Goal: Check status

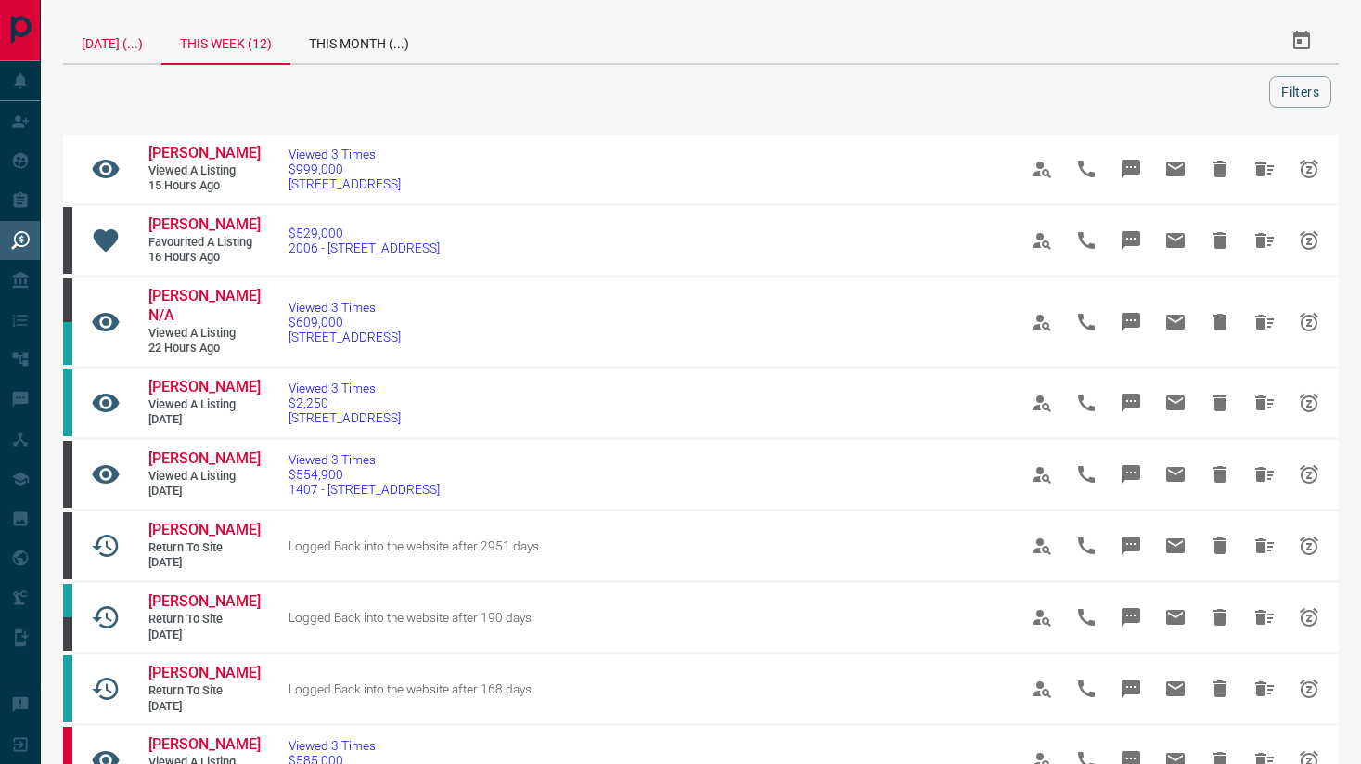
click at [122, 48] on div "[DATE] (...)" at bounding box center [112, 41] width 98 height 45
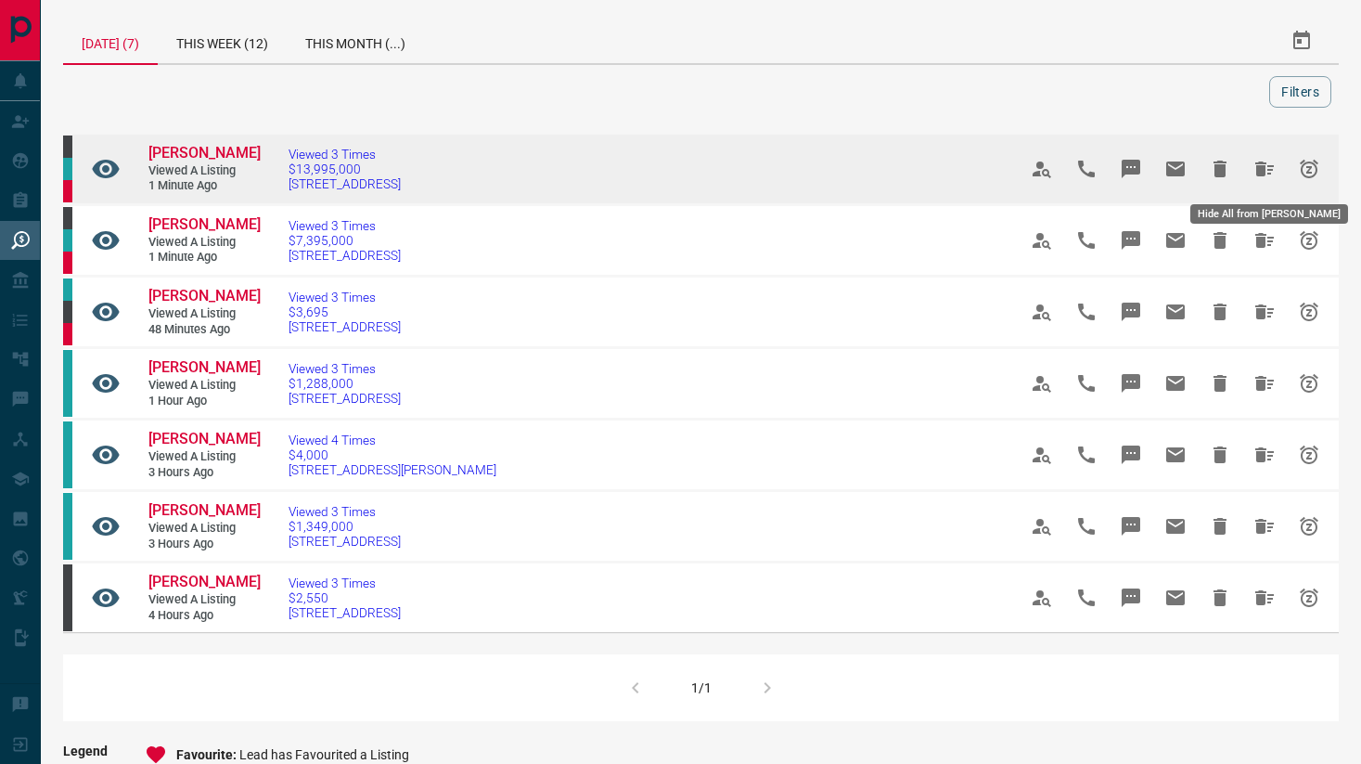
click at [1265, 161] on icon "Hide All from Gregoire James" at bounding box center [1265, 169] width 22 height 22
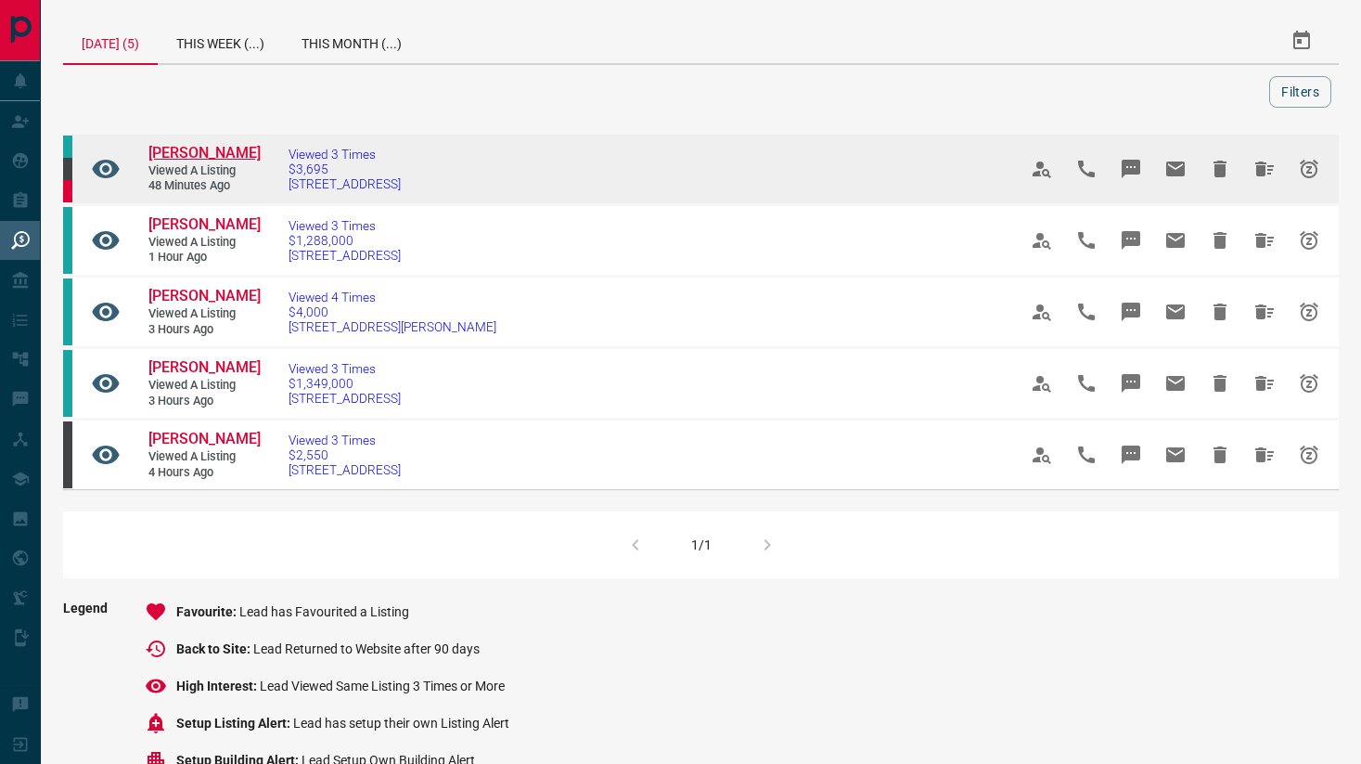
click at [194, 154] on span "[PERSON_NAME]" at bounding box center [204, 153] width 112 height 18
click at [1261, 176] on icon "Hide All from Rosemary Barbieri" at bounding box center [1264, 168] width 19 height 15
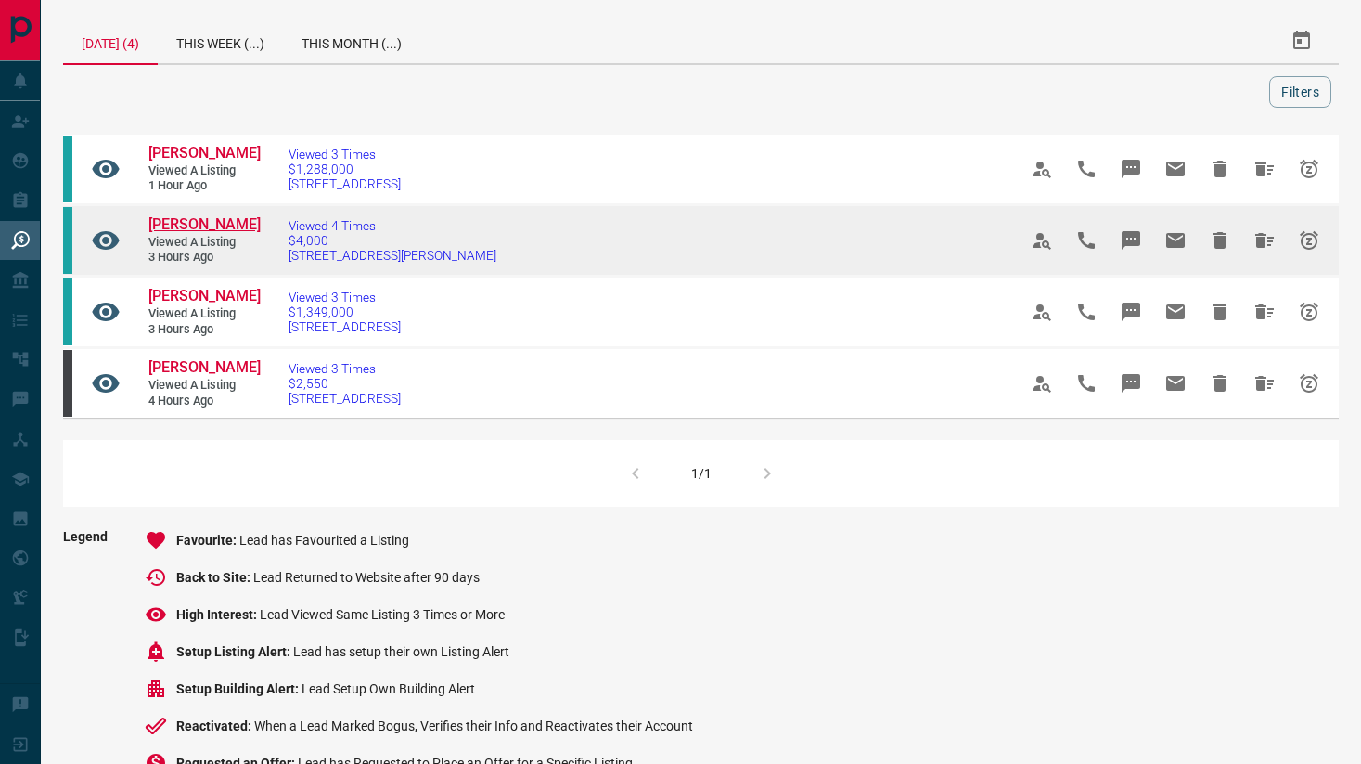
click at [216, 228] on span "[PERSON_NAME]" at bounding box center [204, 224] width 112 height 18
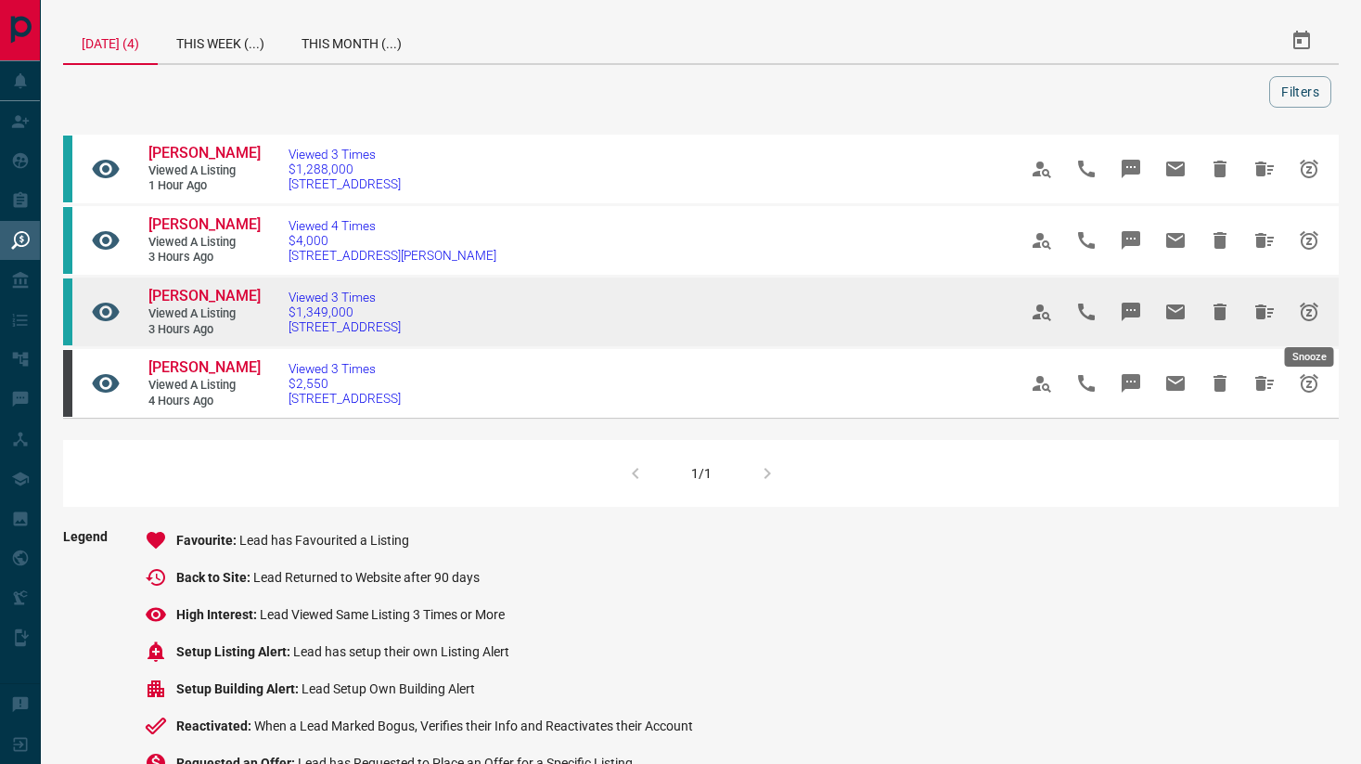
click at [1311, 305] on icon "Snooze" at bounding box center [1309, 311] width 19 height 19
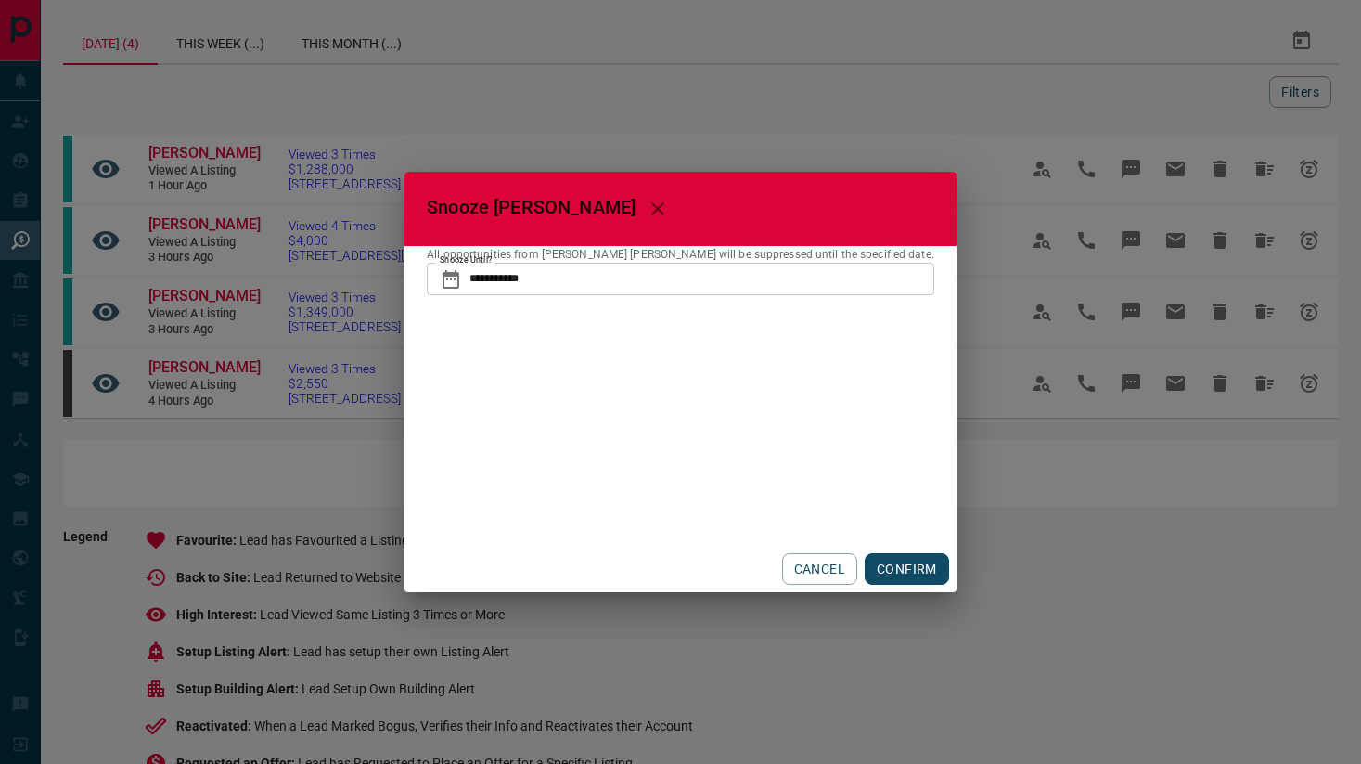
click at [459, 277] on icon at bounding box center [451, 279] width 17 height 19
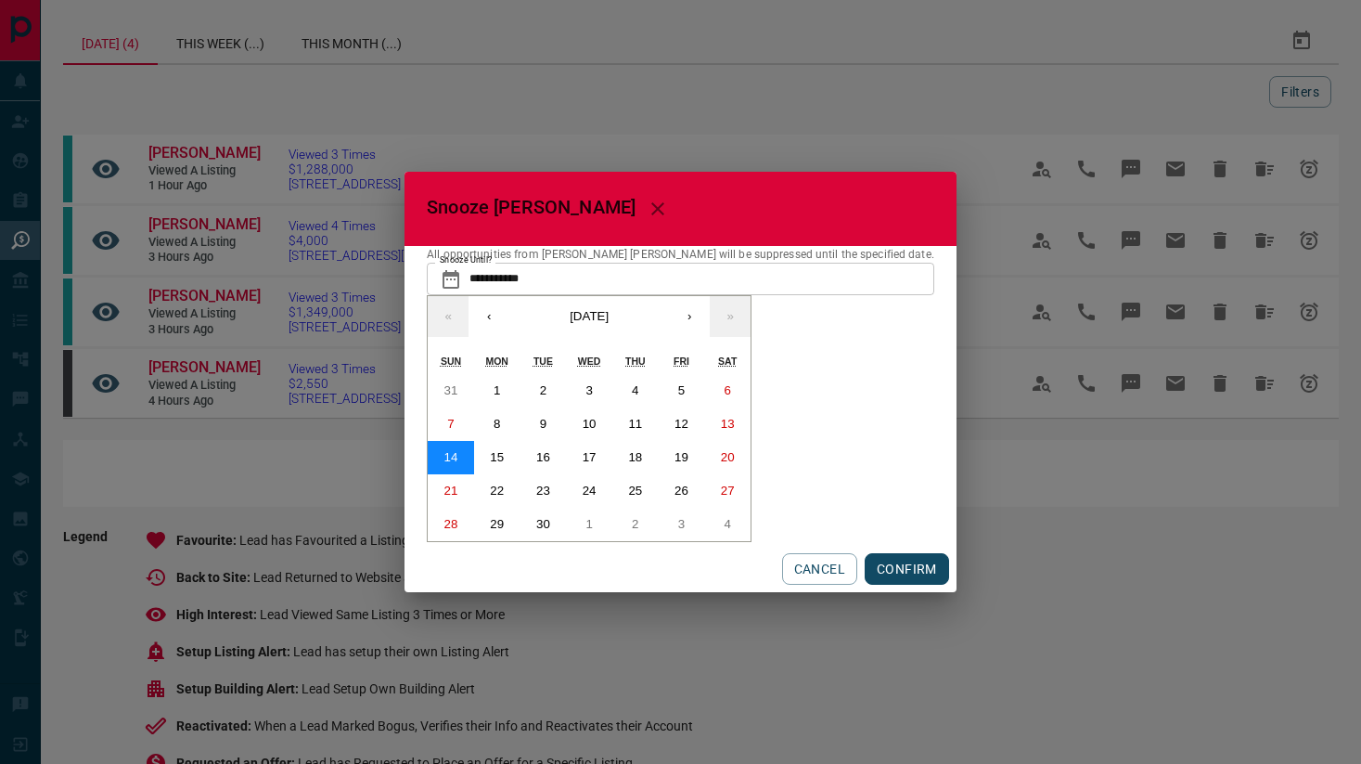
click at [474, 455] on button "14" at bounding box center [451, 457] width 46 height 33
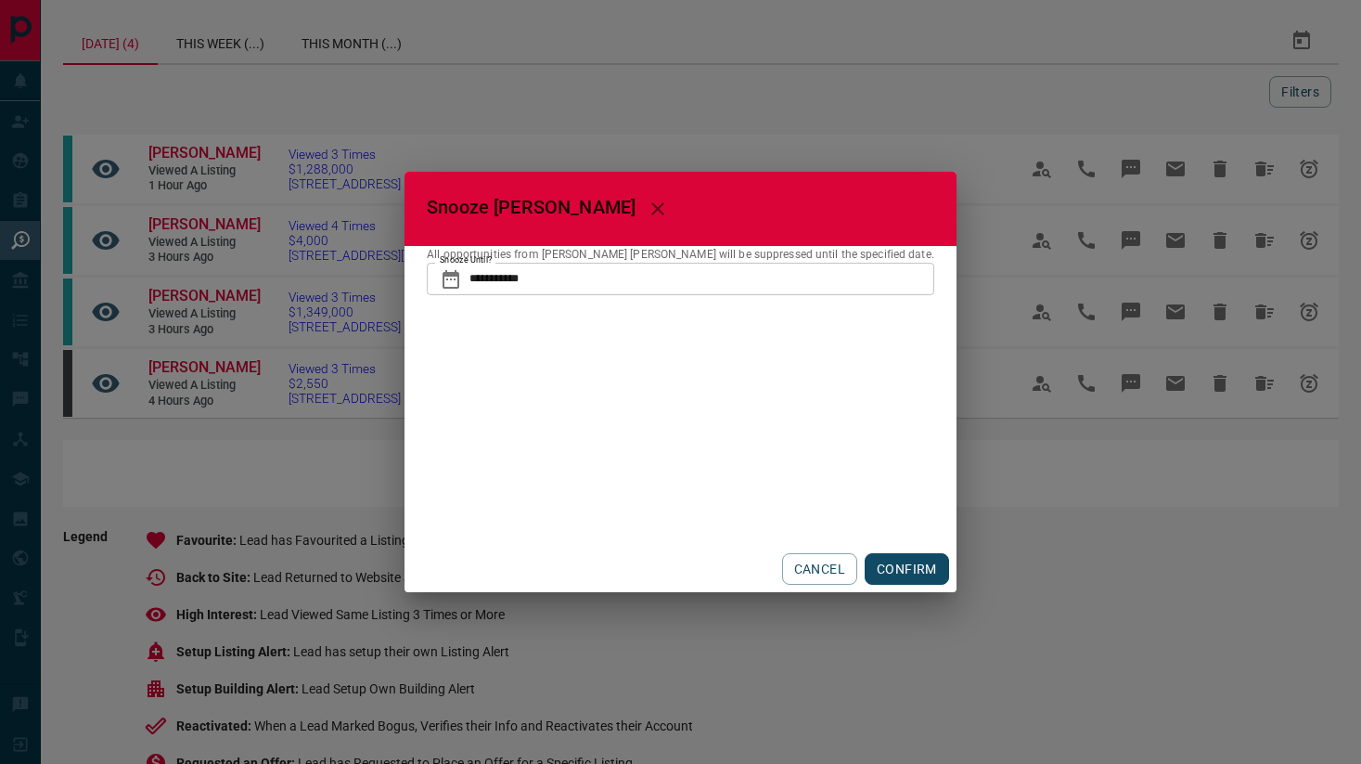
click at [865, 572] on button "CONFIRM" at bounding box center [907, 569] width 84 height 32
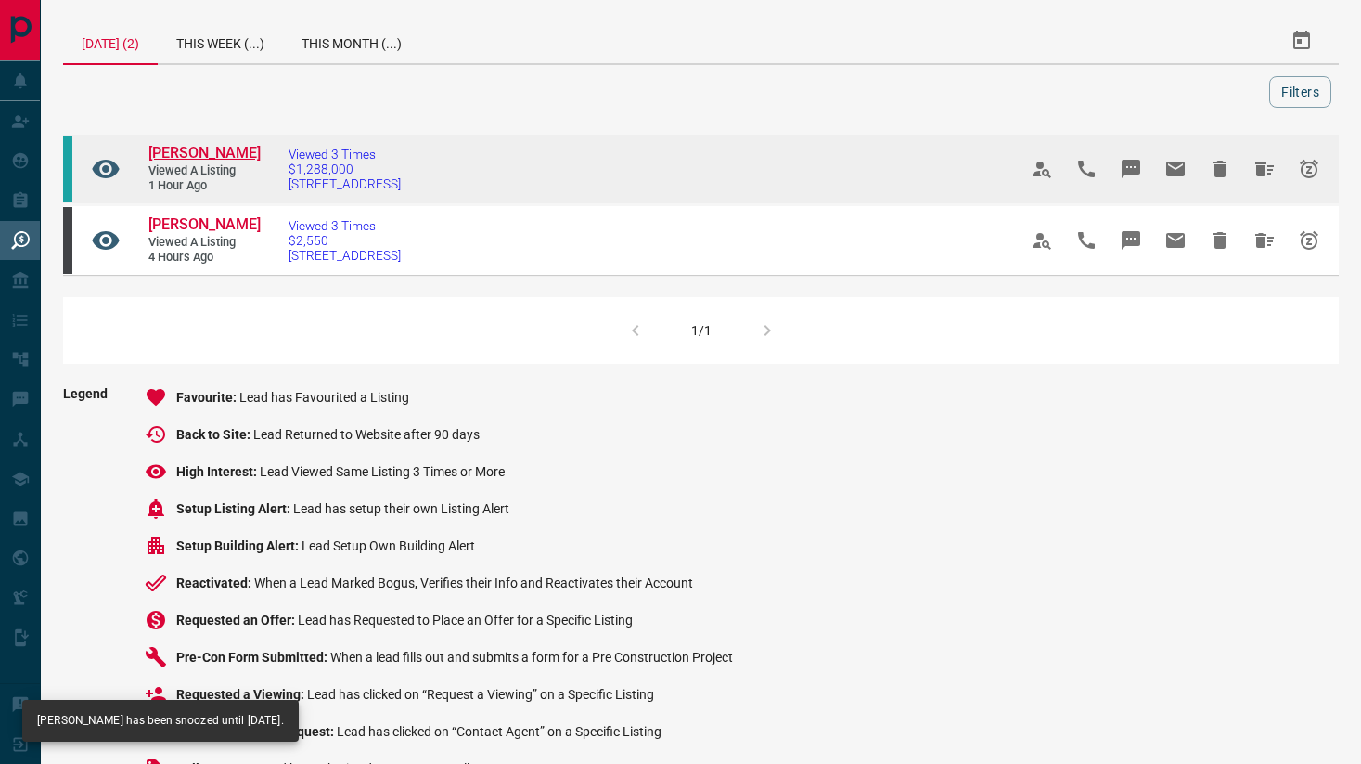
click at [186, 155] on span "[PERSON_NAME]" at bounding box center [204, 153] width 112 height 18
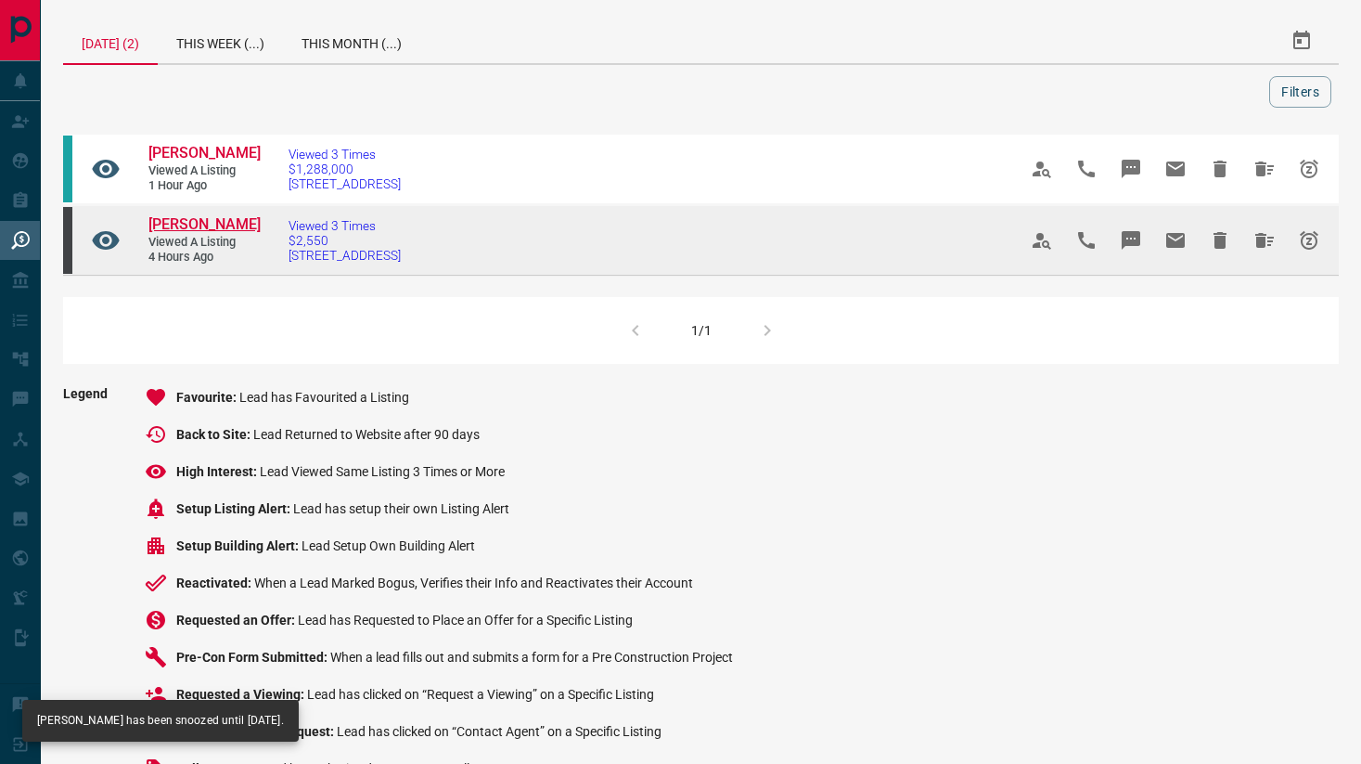
click at [199, 217] on span "[PERSON_NAME]" at bounding box center [204, 224] width 112 height 18
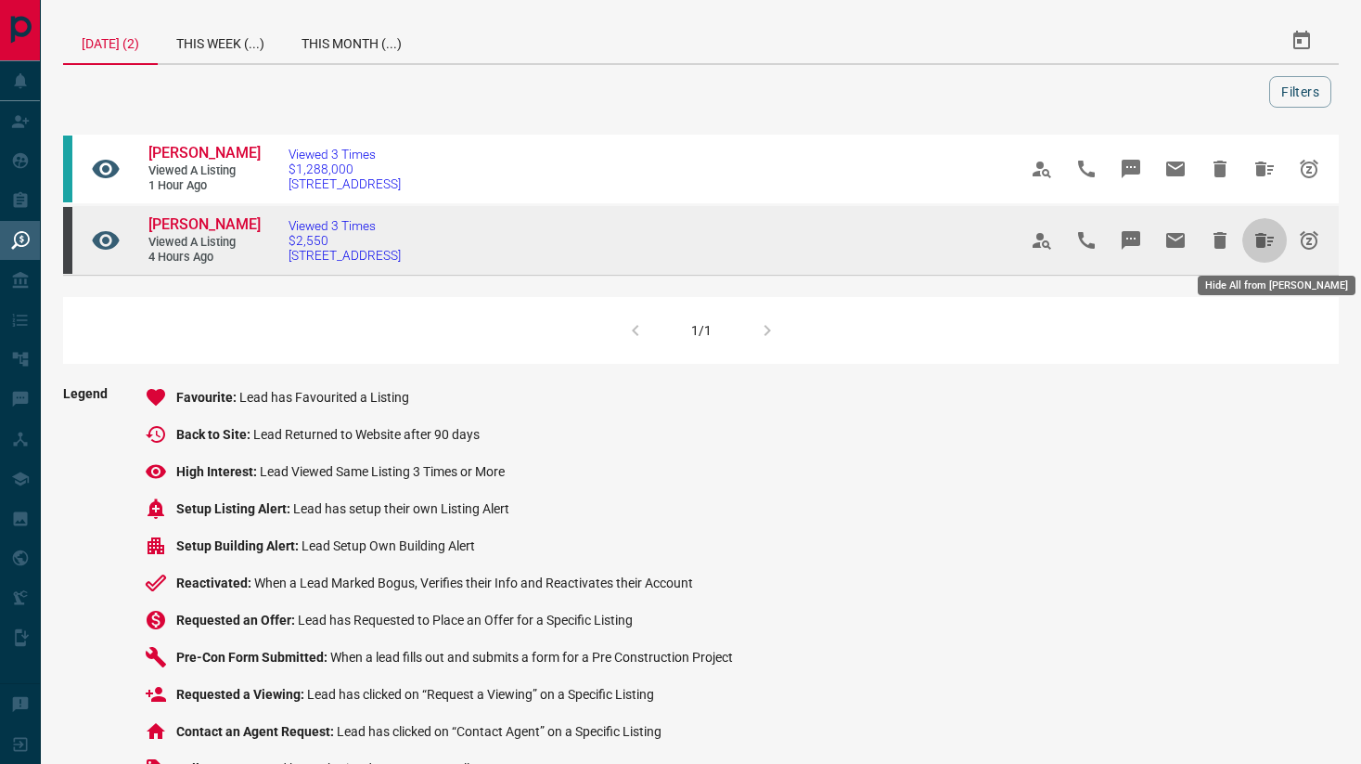
click at [1262, 238] on icon "Hide All from Laura Kester" at bounding box center [1264, 240] width 19 height 15
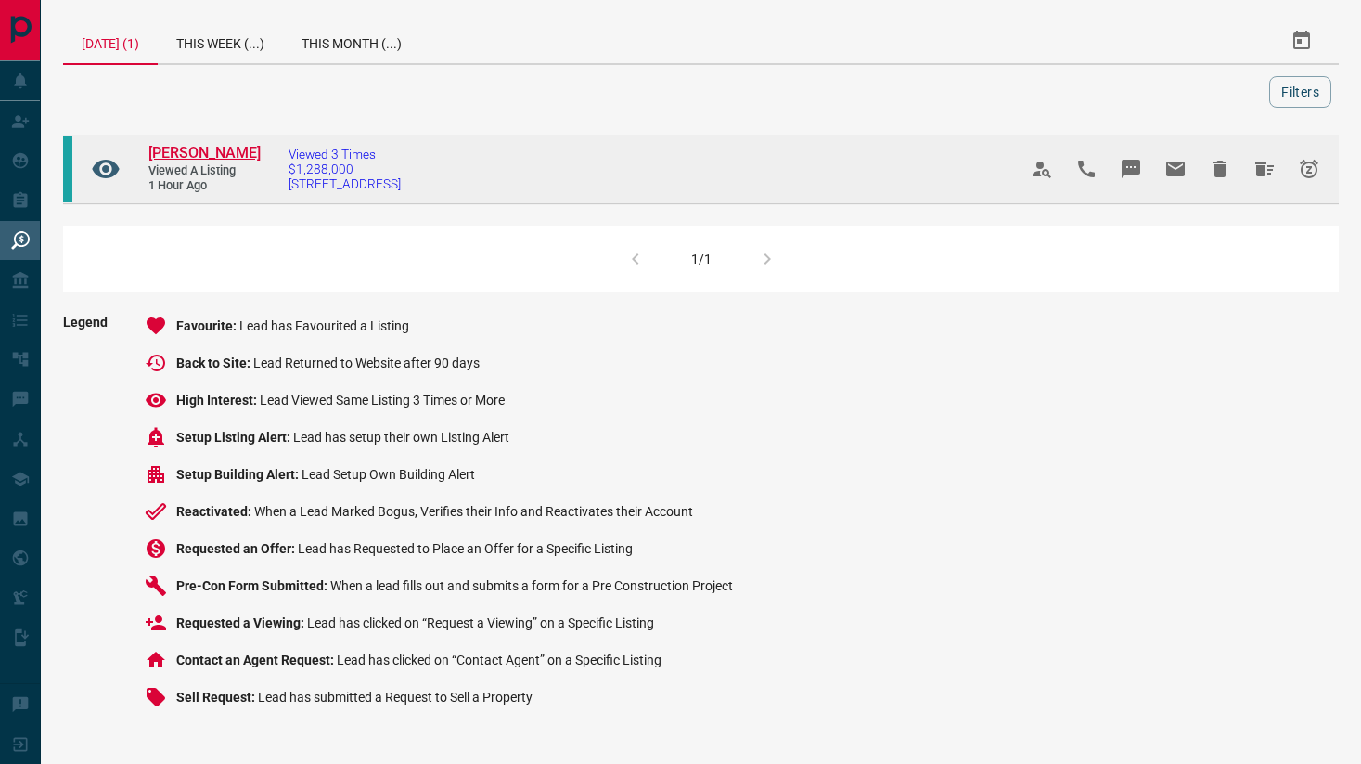
click at [172, 153] on span "[PERSON_NAME]" at bounding box center [204, 153] width 112 height 18
click at [1260, 156] on button "Hide All from Jose Gnz" at bounding box center [1264, 169] width 45 height 45
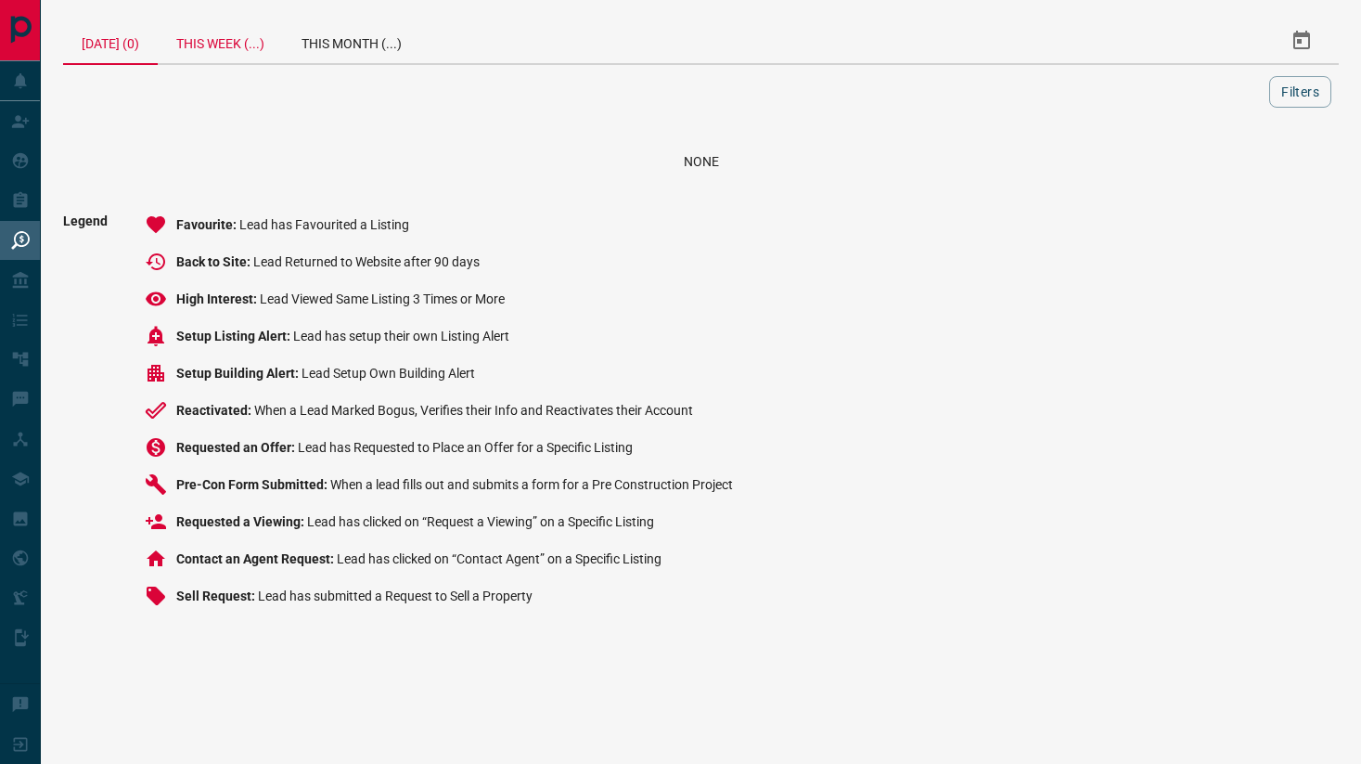
click at [277, 44] on div "This Week (...)" at bounding box center [220, 41] width 125 height 45
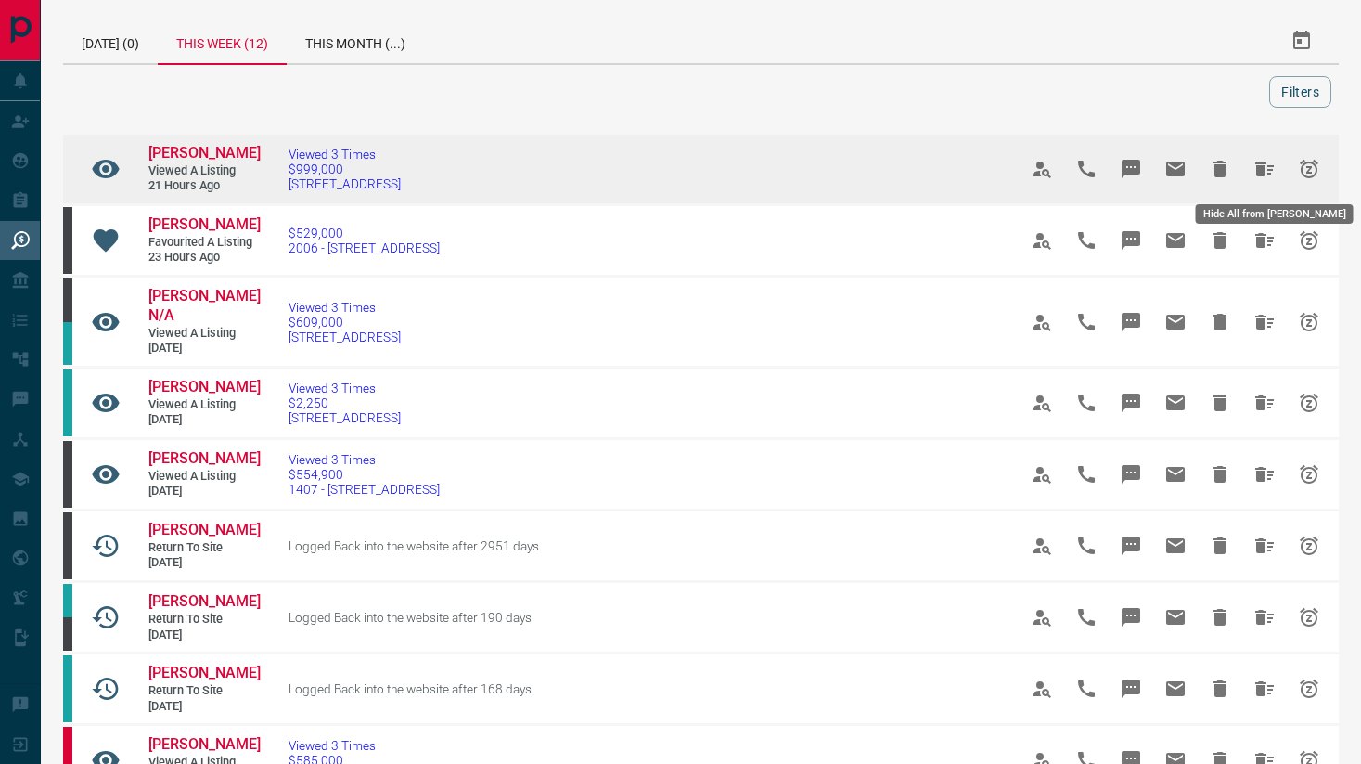
click at [1262, 167] on icon "Hide All from Kayvon Sanei" at bounding box center [1264, 168] width 19 height 15
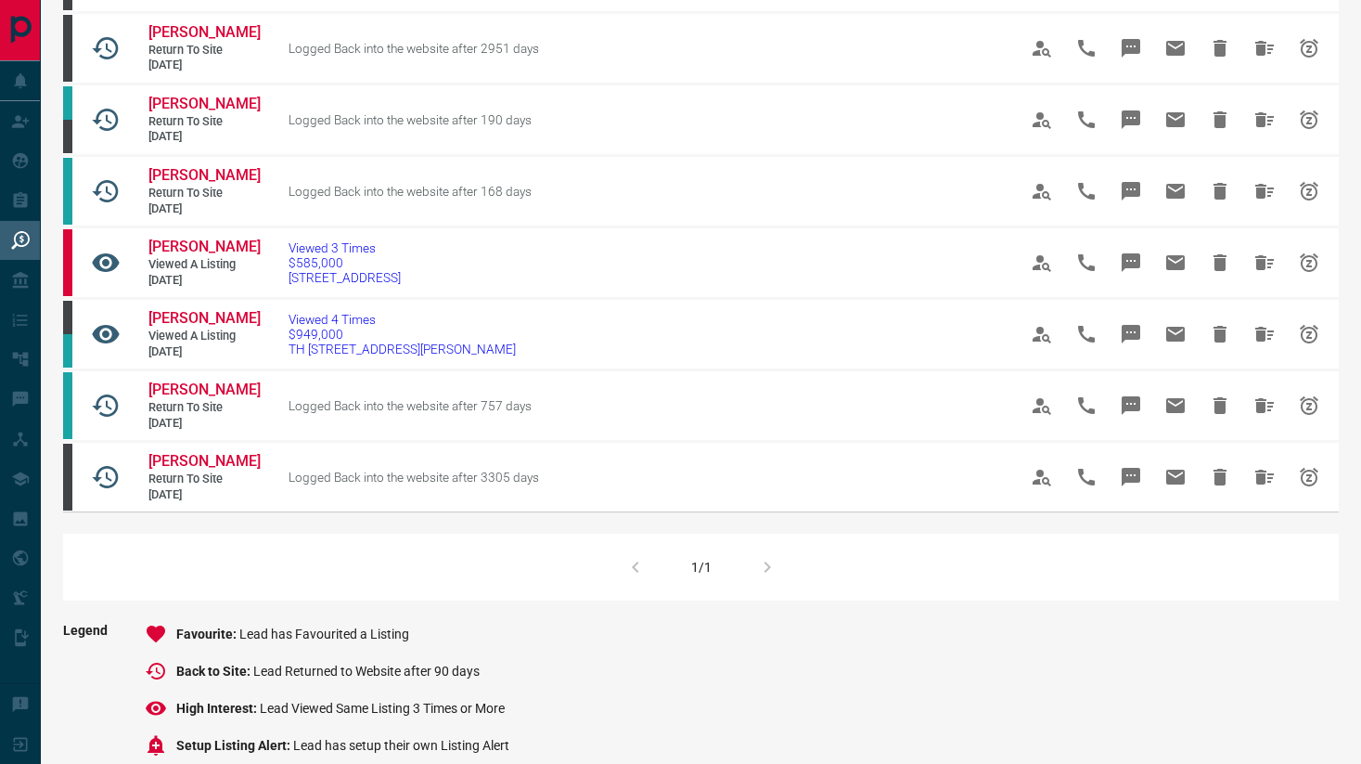
scroll to position [427, 0]
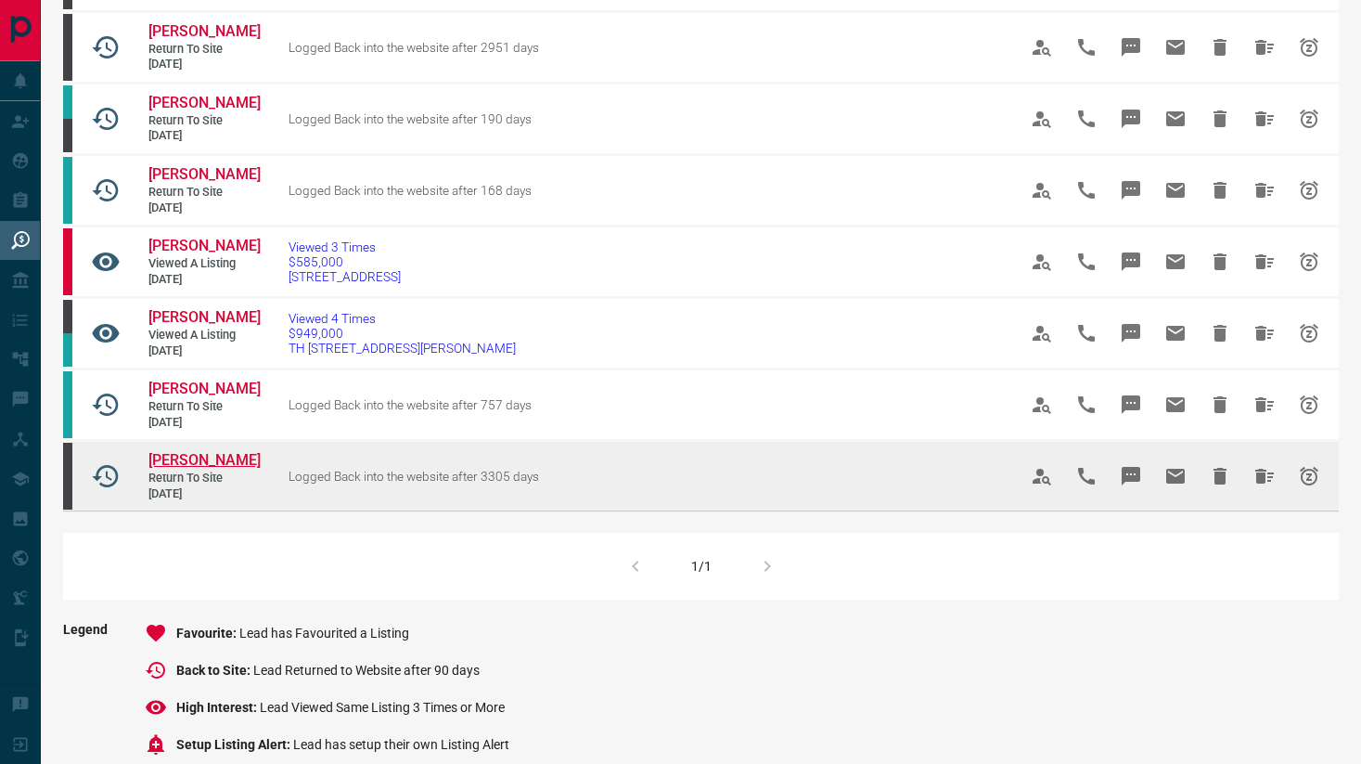
click at [189, 469] on span "[PERSON_NAME]" at bounding box center [204, 460] width 112 height 18
click at [1260, 487] on icon "Hide All from Matt Go" at bounding box center [1265, 476] width 22 height 22
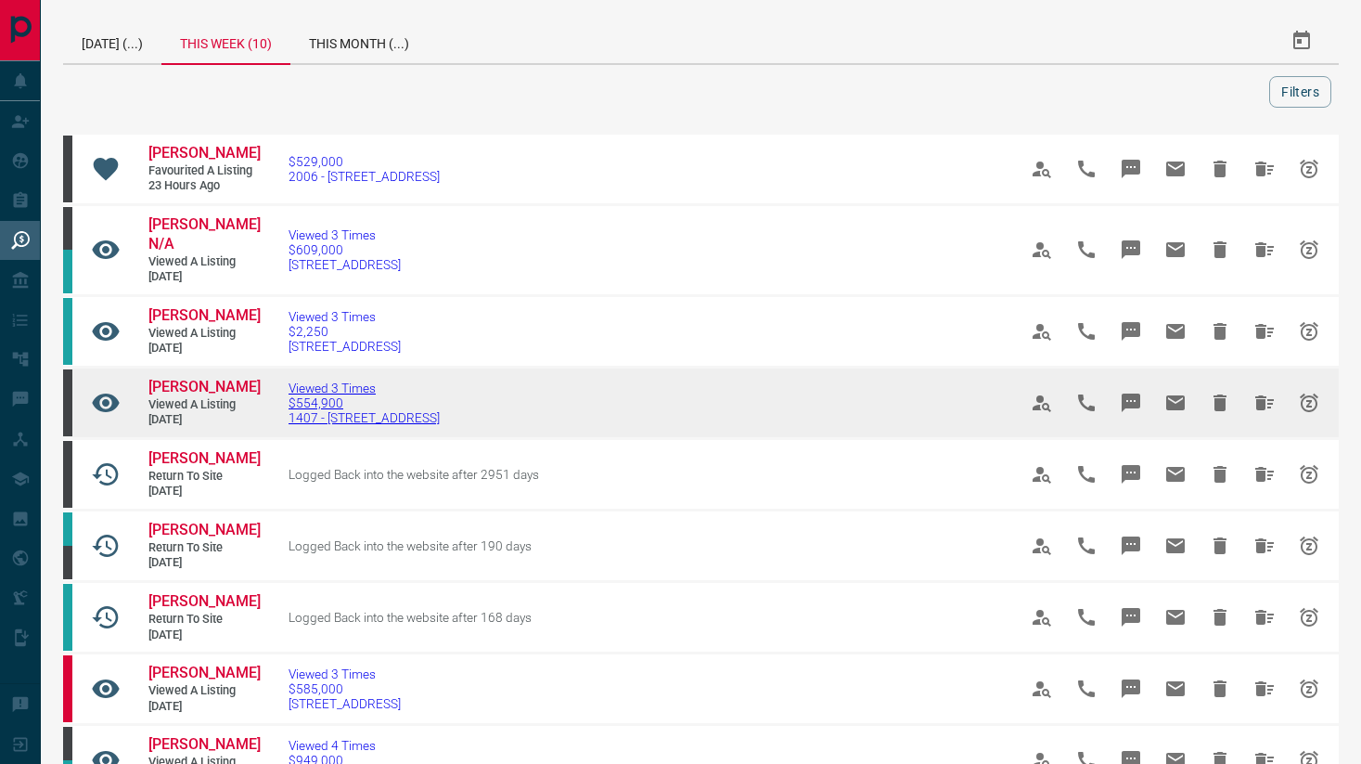
scroll to position [679, 0]
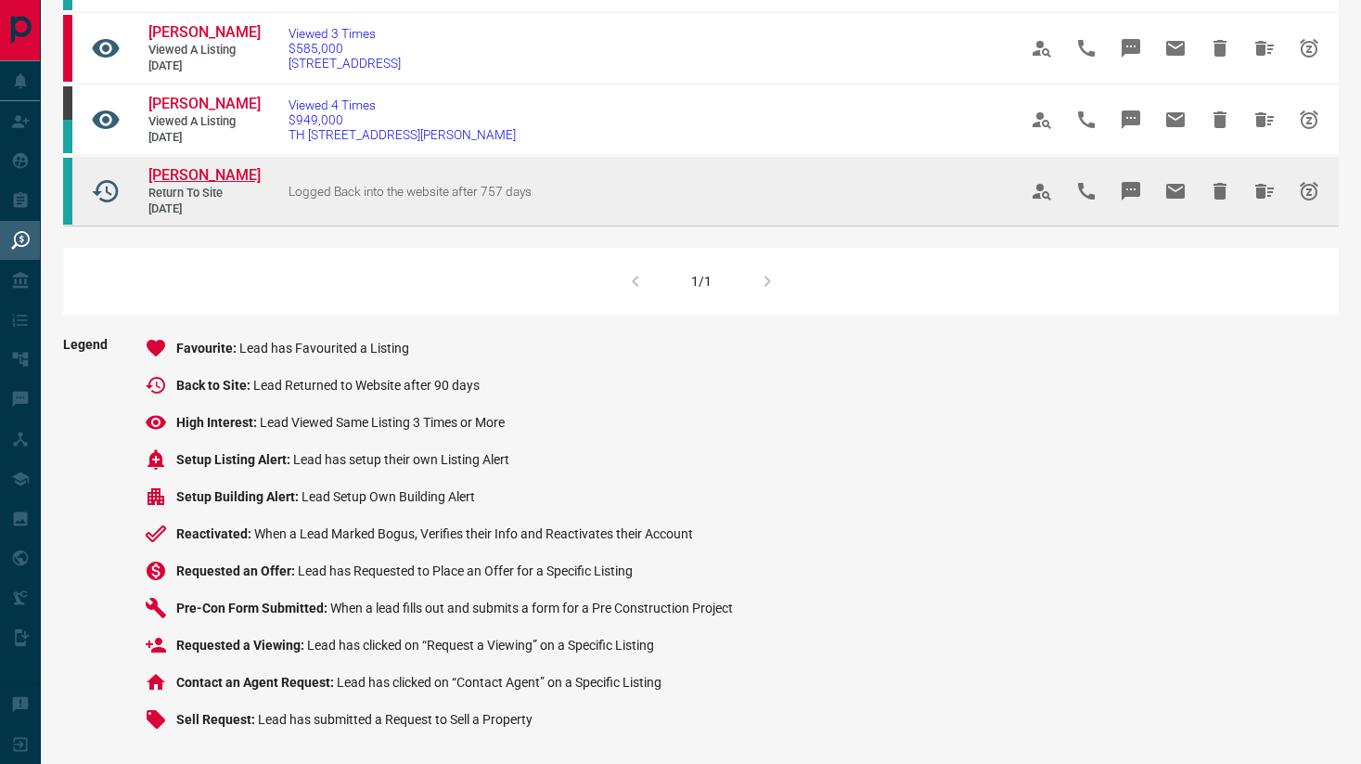
click at [212, 168] on span "[PERSON_NAME]" at bounding box center [204, 175] width 112 height 18
